Goal: Use online tool/utility: Utilize a website feature to perform a specific function

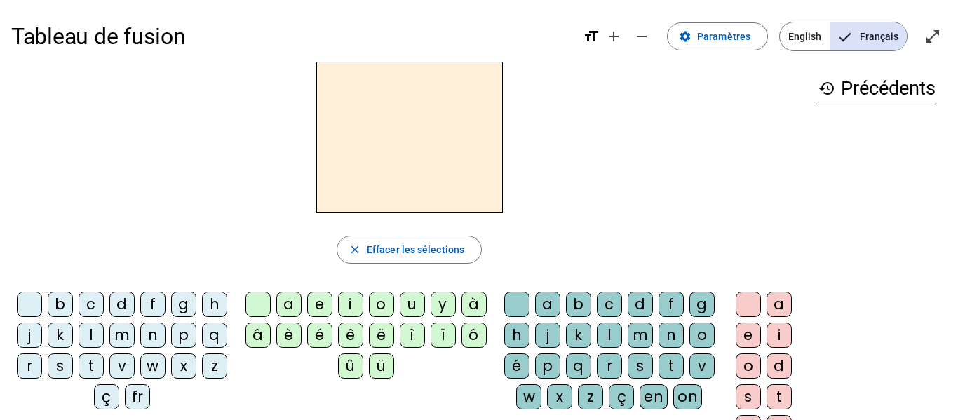
click at [150, 401] on div "fr" at bounding box center [137, 396] width 25 height 25
click at [293, 328] on div "è" at bounding box center [288, 335] width 25 height 25
click at [622, 376] on div "r" at bounding box center [609, 365] width 25 height 25
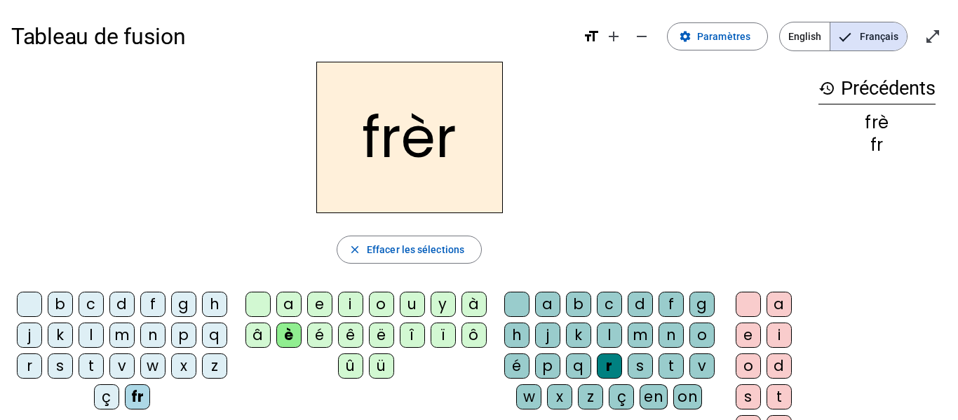
click at [748, 329] on div "e" at bounding box center [748, 335] width 25 height 25
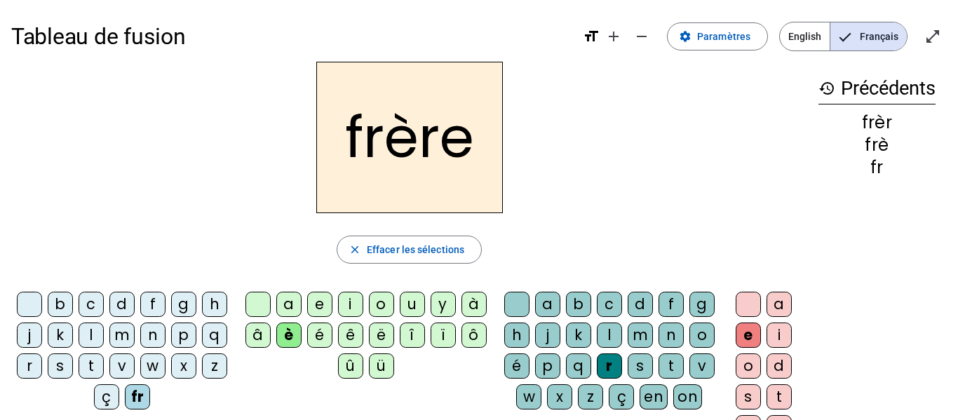
click at [171, 348] on div "p" at bounding box center [183, 335] width 25 height 25
click at [135, 341] on div "m" at bounding box center [121, 335] width 25 height 25
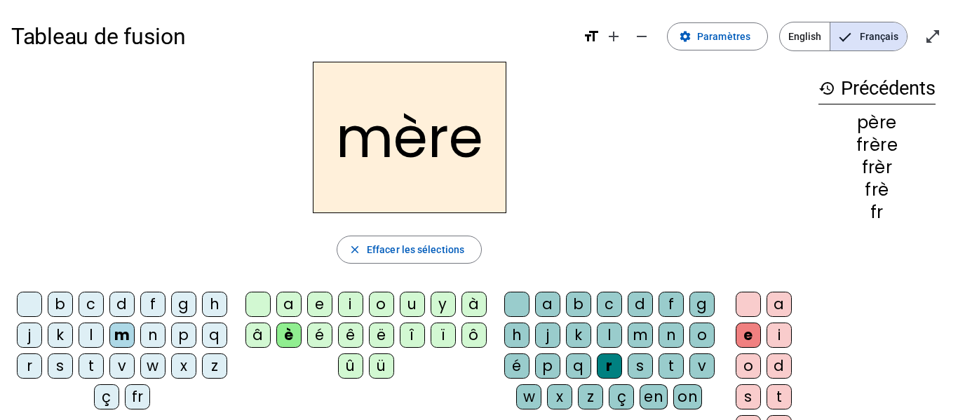
click at [196, 303] on div "g" at bounding box center [183, 304] width 25 height 25
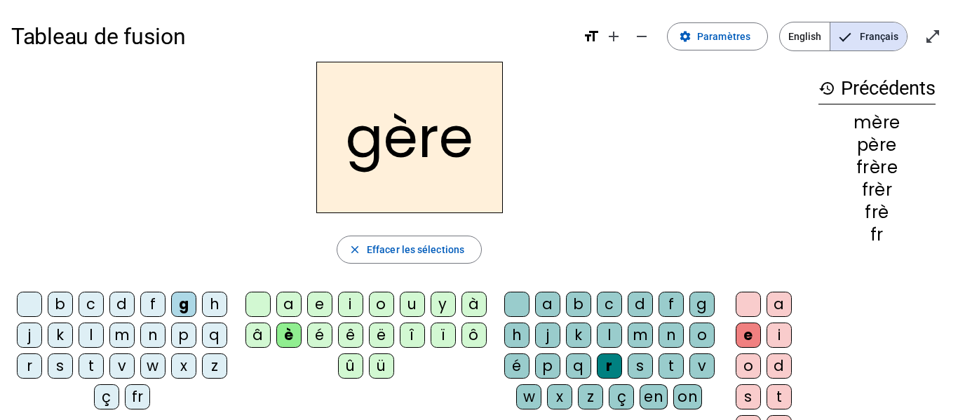
click at [196, 303] on div "g" at bounding box center [183, 304] width 25 height 25
click at [288, 302] on div "a" at bounding box center [288, 304] width 25 height 25
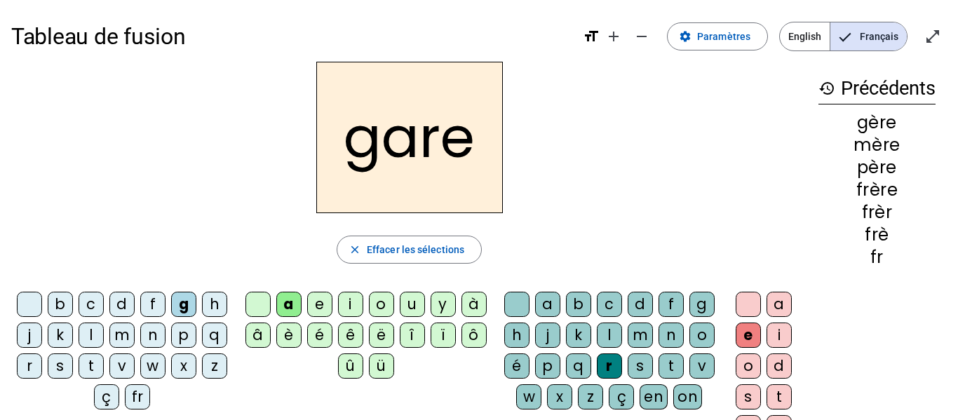
click at [689, 317] on div "g" at bounding box center [701, 304] width 25 height 25
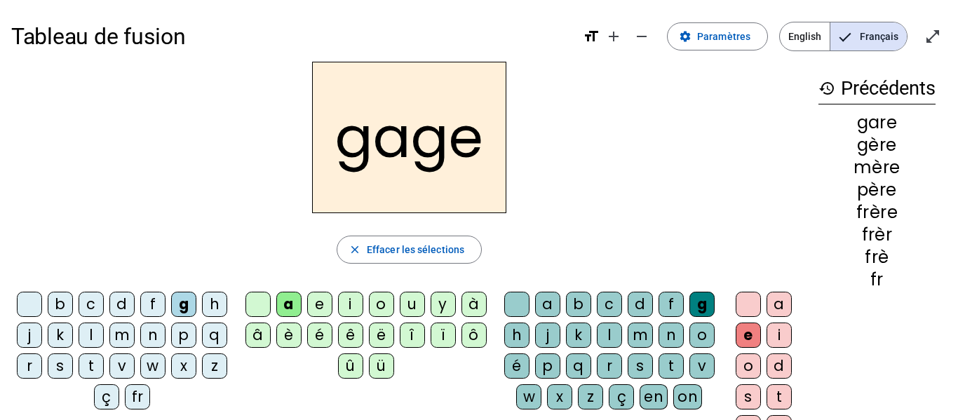
click at [73, 367] on div "s" at bounding box center [60, 365] width 25 height 25
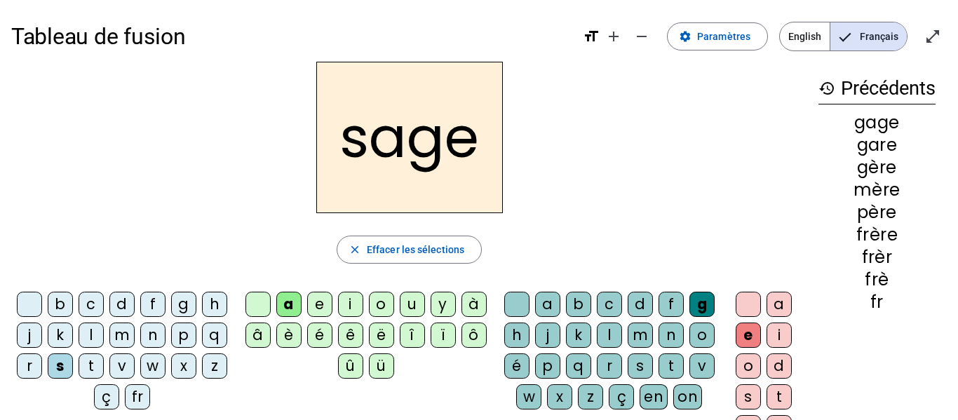
click at [171, 348] on div "p" at bounding box center [183, 335] width 25 height 25
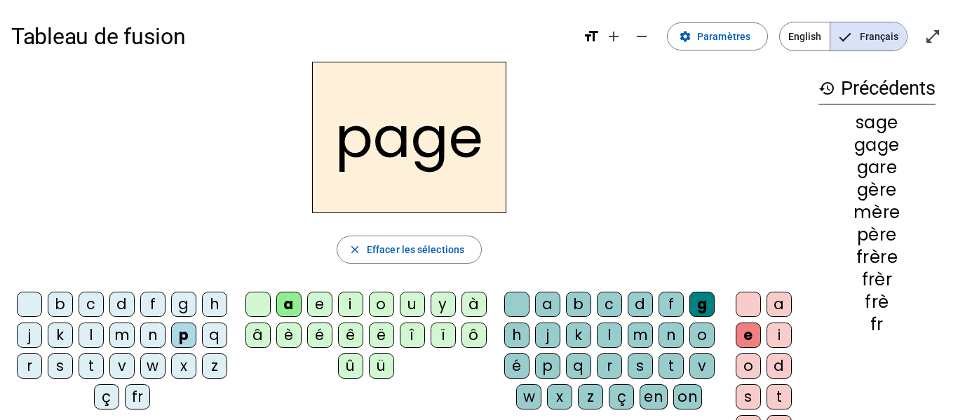
click at [358, 300] on div "i" at bounding box center [350, 304] width 25 height 25
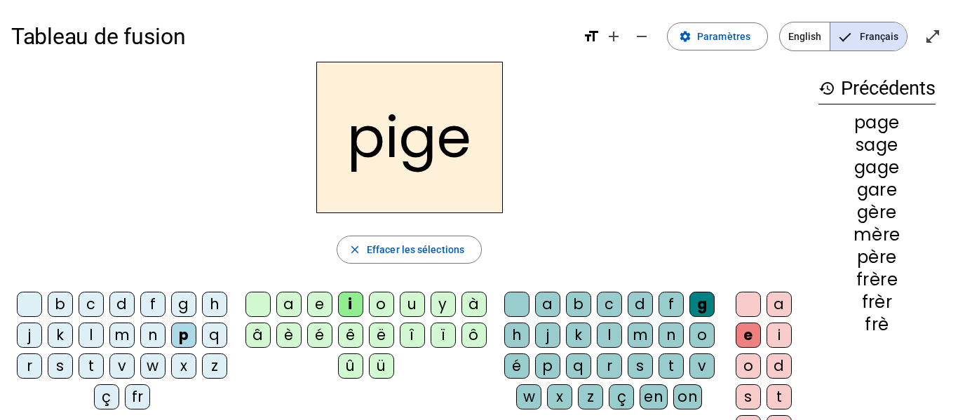
click at [165, 306] on div "f" at bounding box center [152, 304] width 25 height 25
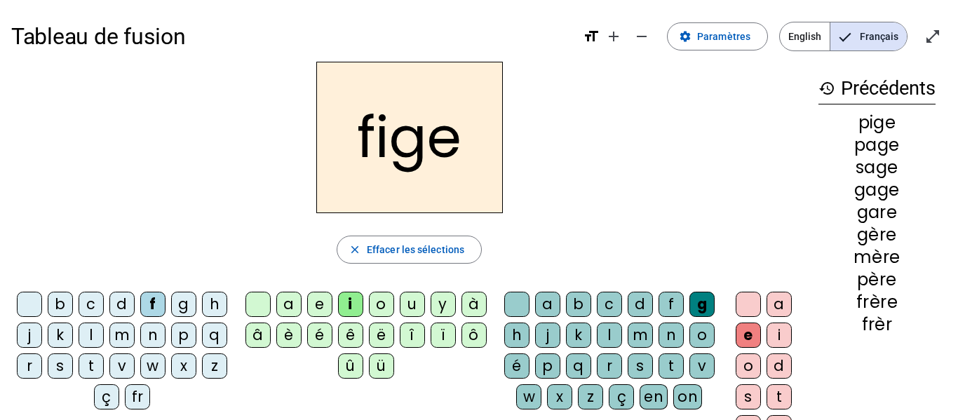
click at [572, 393] on div "x" at bounding box center [559, 396] width 25 height 25
